Goal: Browse casually

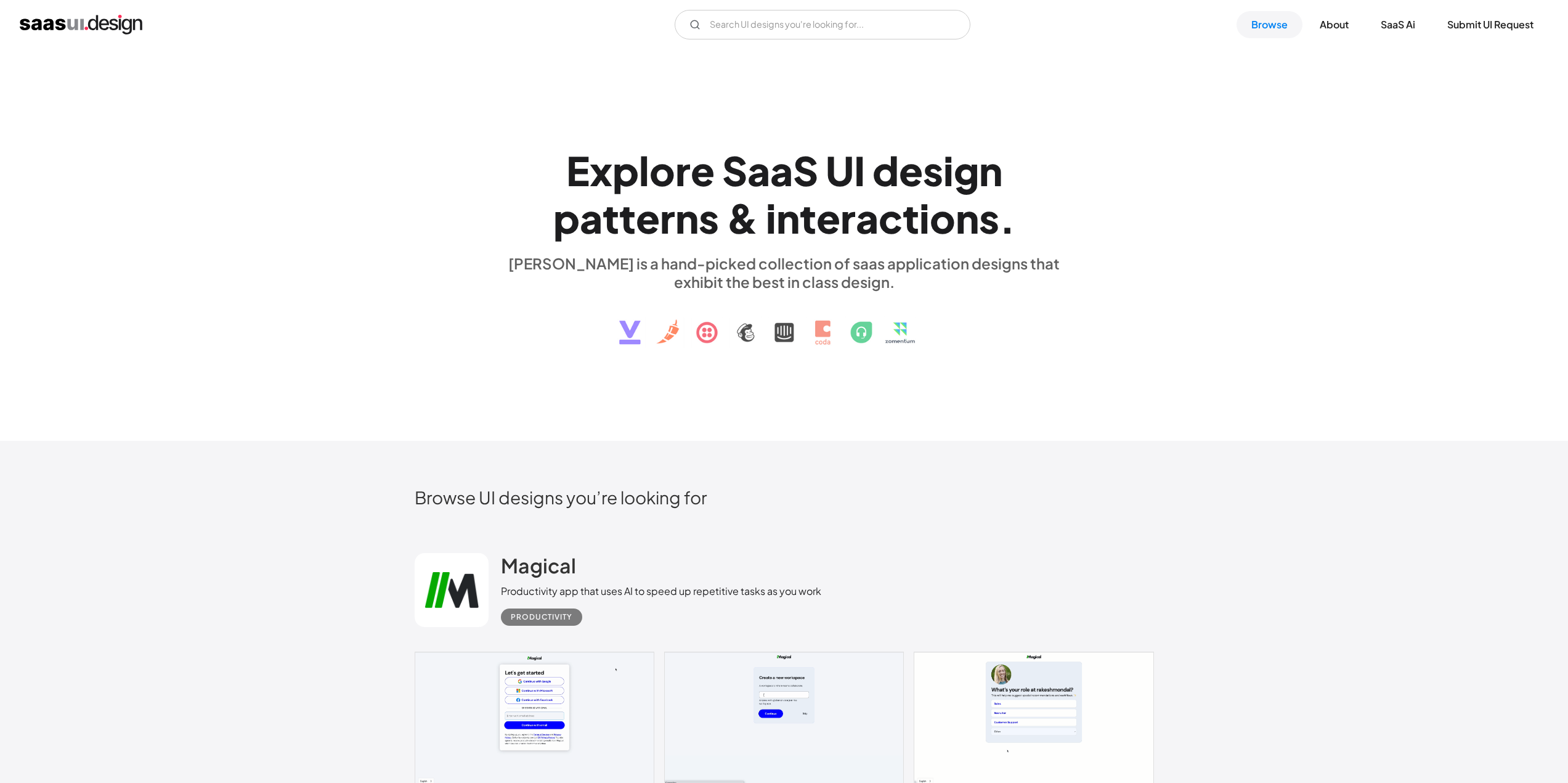
click at [1164, 157] on div "E x p l o r e S a a S U I d e s i g n p a t t e r n s & i n t e r a c t i o n s…" at bounding box center [784, 245] width 1568 height 391
